Goal: Task Accomplishment & Management: Manage account settings

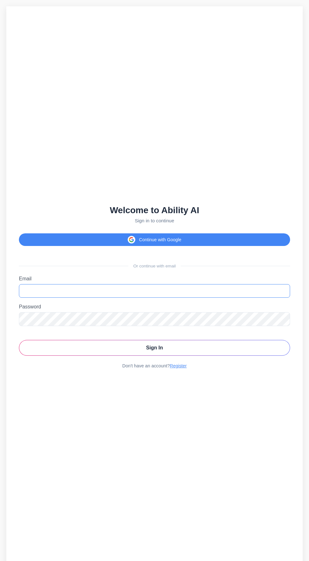
click at [84, 298] on input "Email" at bounding box center [154, 291] width 271 height 14
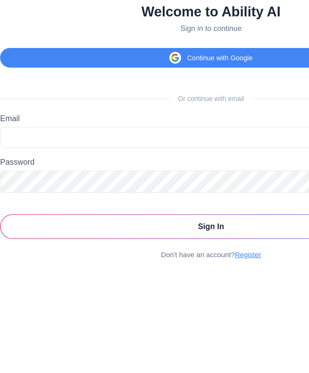
click at [81, 152] on button "Continue with Google" at bounding box center [154, 145] width 271 height 13
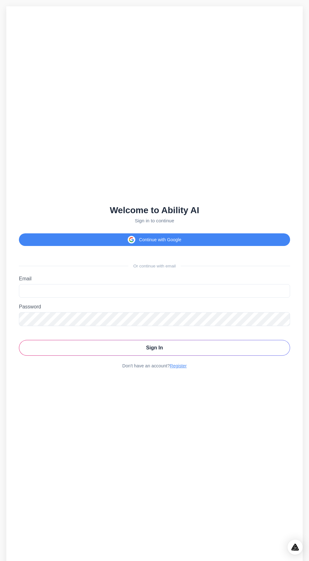
scroll to position [1, 0]
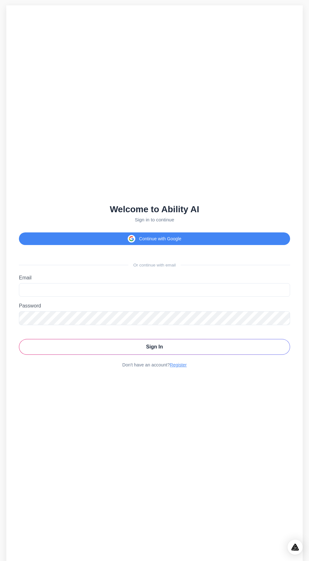
click at [113, 245] on button "Continue with Google" at bounding box center [154, 238] width 271 height 13
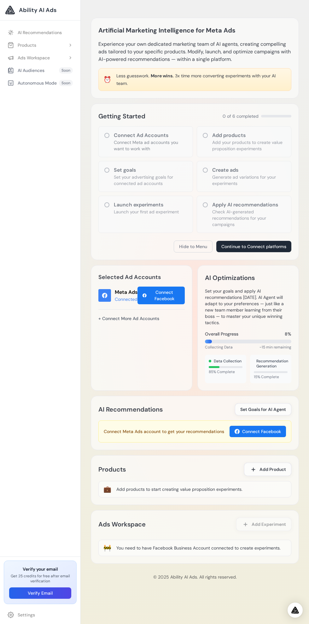
click at [234, 248] on button "Continue to Connect platforms" at bounding box center [253, 246] width 75 height 11
click at [274, 408] on span "Set Goals for AI Agent" at bounding box center [263, 409] width 46 height 6
